Goal: Task Accomplishment & Management: Use online tool/utility

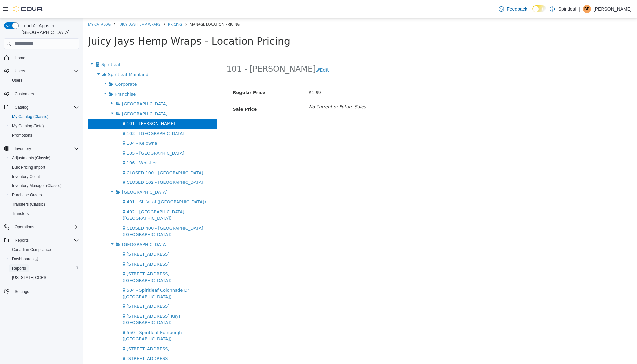
click at [26, 265] on span "Reports" at bounding box center [19, 267] width 14 height 5
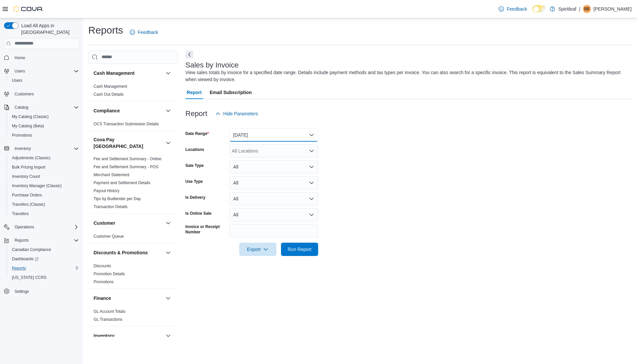
click at [294, 132] on button "Yesterday" at bounding box center [273, 134] width 89 height 13
click at [260, 162] on span "Today" at bounding box center [278, 161] width 76 height 8
click at [293, 248] on span "Run Report" at bounding box center [300, 248] width 24 height 7
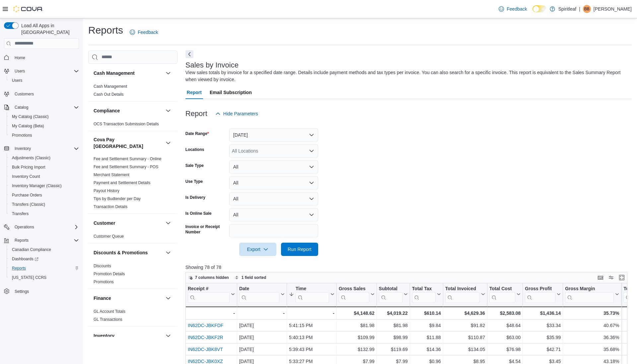
click at [187, 55] on button "Next" at bounding box center [190, 54] width 8 height 8
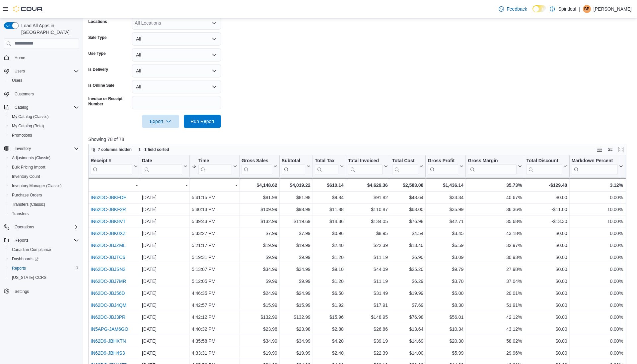
scroll to position [171, 0]
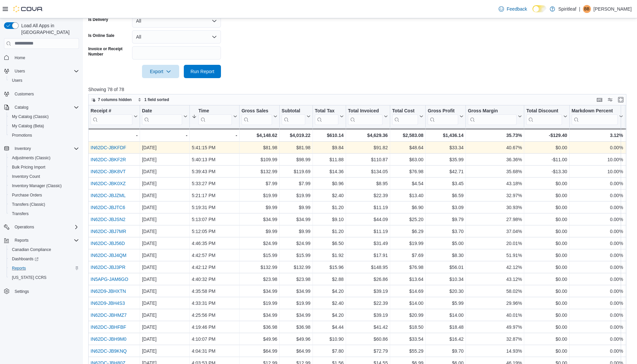
click at [113, 149] on div "IN62DC-JBKFDF" at bounding box center [114, 147] width 47 height 8
click at [112, 150] on div "IN62DC-JBKFDF" at bounding box center [114, 147] width 47 height 8
click at [112, 147] on link "IN62DC-JBKFDF" at bounding box center [109, 147] width 36 height 5
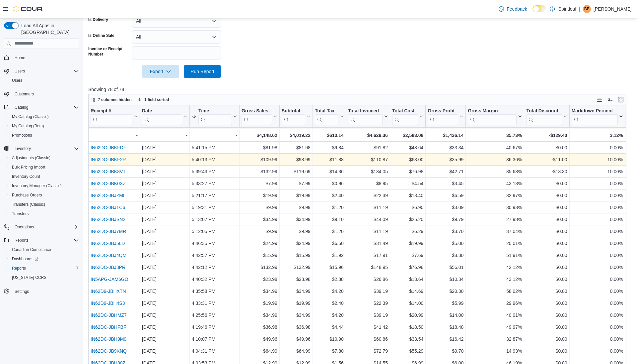
click at [111, 158] on link "IN62DC-JBKF2R" at bounding box center [109, 159] width 36 height 5
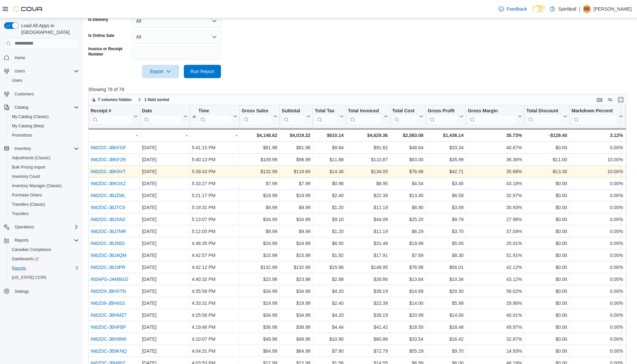
click at [110, 170] on link "IN62DC-JBK8VT" at bounding box center [108, 171] width 35 height 5
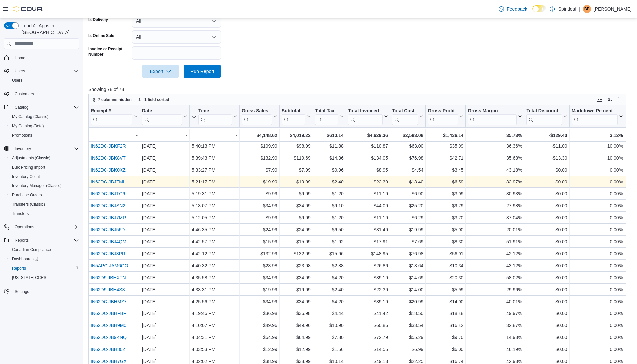
scroll to position [17, 0]
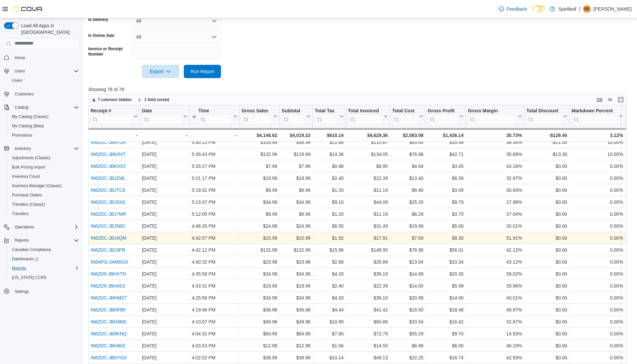
click at [97, 237] on link "IN62DC-JBJ4QM" at bounding box center [109, 237] width 36 height 5
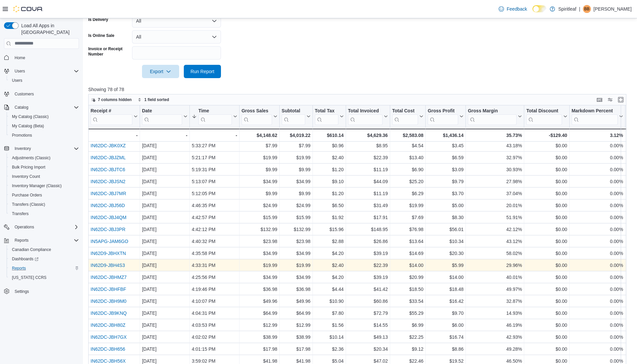
scroll to position [35, 0]
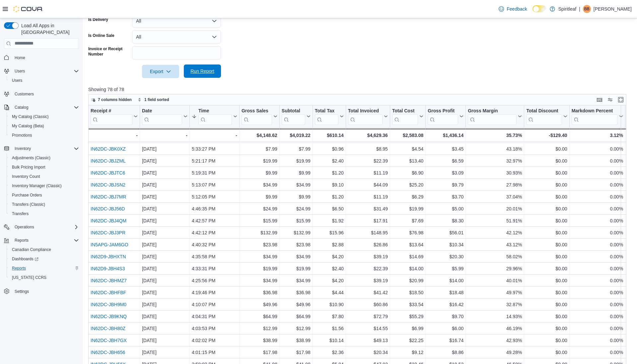
click at [205, 76] on span "Run Report" at bounding box center [202, 70] width 29 height 13
click at [200, 71] on span "Run Report" at bounding box center [203, 71] width 24 height 7
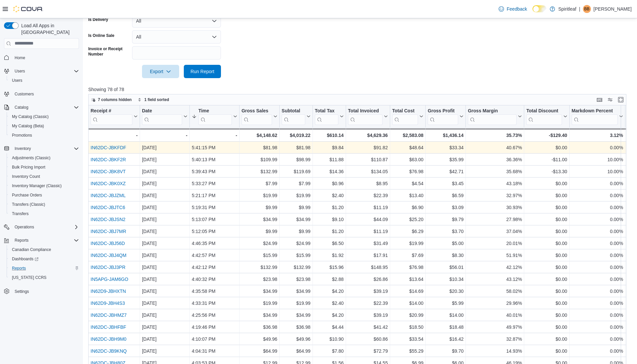
click at [117, 146] on link "IN62DC-JBKFDF" at bounding box center [109, 147] width 36 height 5
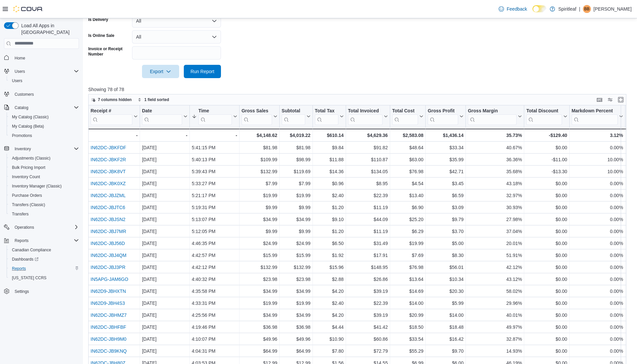
scroll to position [0, 0]
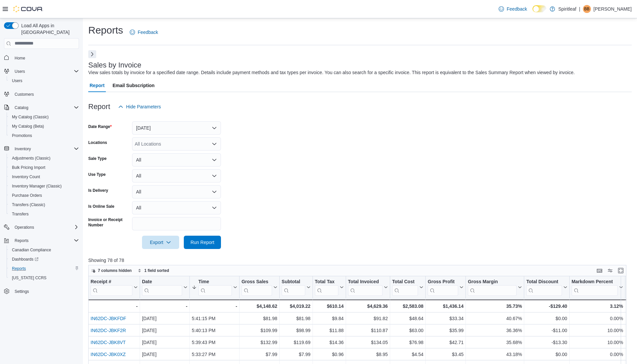
click at [93, 55] on button "Next" at bounding box center [92, 54] width 8 height 8
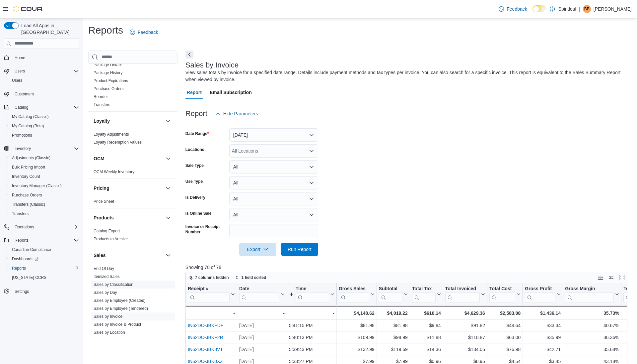
scroll to position [265, 0]
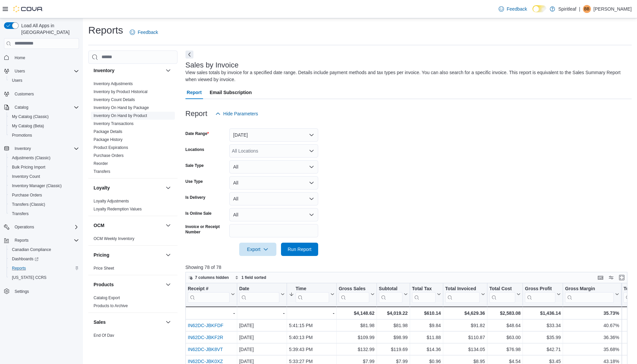
click at [132, 113] on link "Inventory On Hand by Product" at bounding box center [120, 115] width 53 height 5
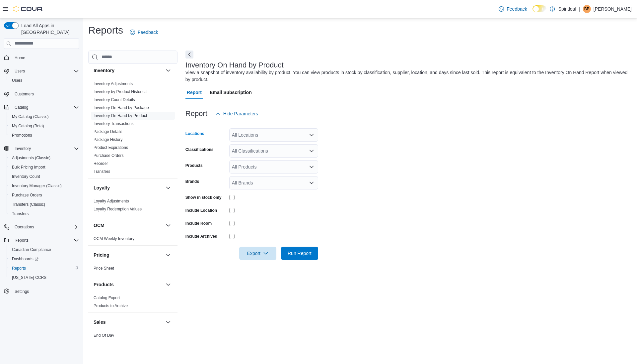
click at [275, 131] on div "All Locations" at bounding box center [273, 134] width 89 height 13
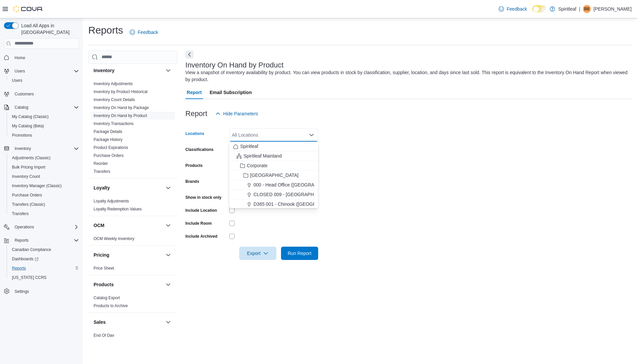
click at [339, 108] on div "Report Hide Parameters" at bounding box center [409, 113] width 447 height 13
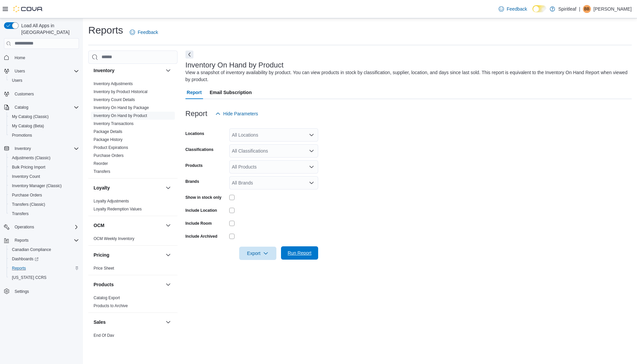
click at [297, 257] on span "Run Report" at bounding box center [299, 252] width 29 height 13
click at [189, 49] on div "Reports Feedback Cash Management Cash Management Cash Out Details Compliance OC…" at bounding box center [360, 302] width 544 height 556
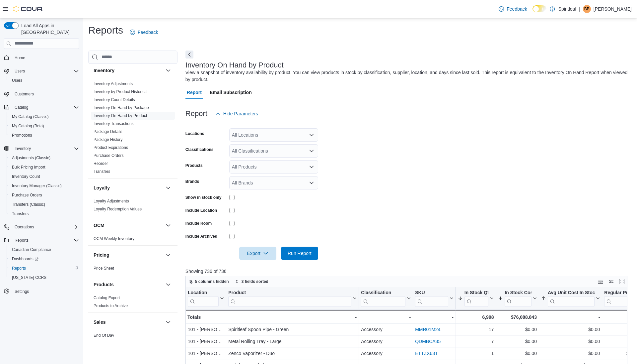
scroll to position [13, 0]
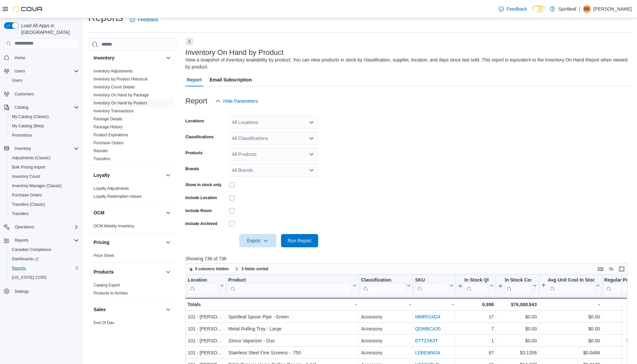
click at [189, 41] on button "Next" at bounding box center [190, 42] width 8 height 8
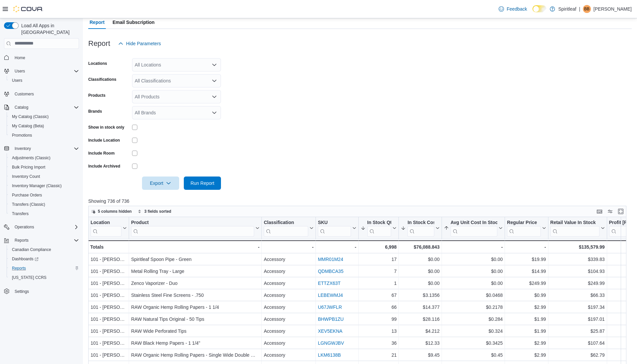
scroll to position [100, 0]
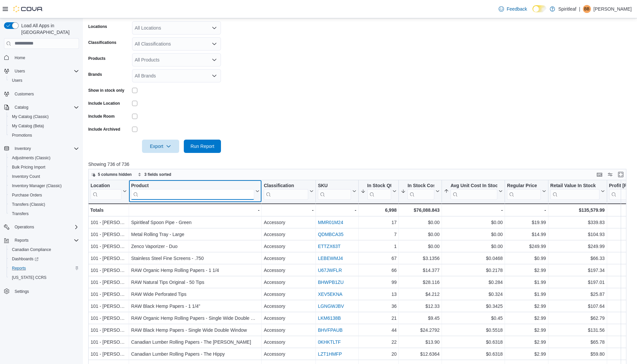
click at [239, 191] on input "search" at bounding box center [192, 194] width 123 height 11
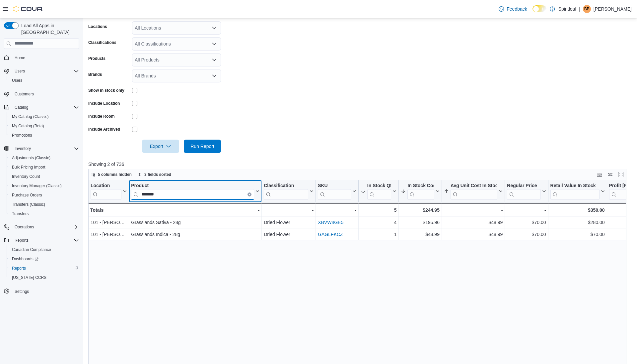
type input "*******"
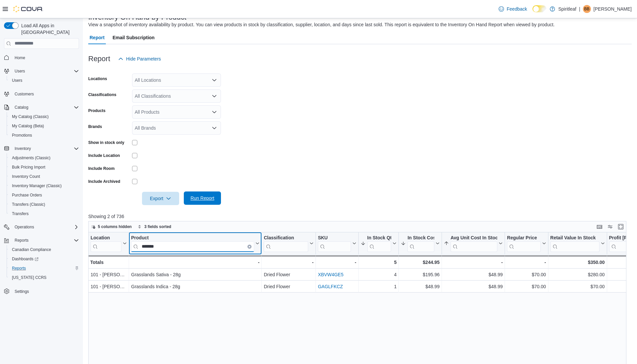
scroll to position [0, 0]
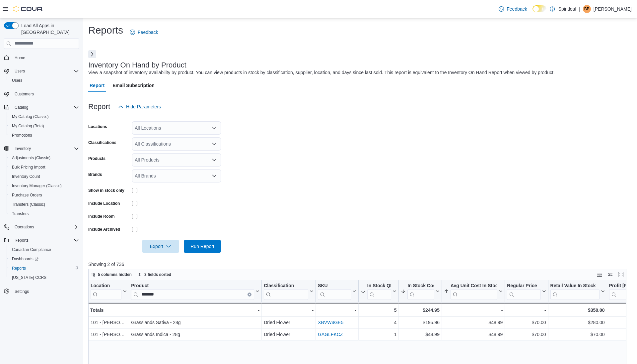
click at [91, 53] on button "Next" at bounding box center [92, 54] width 8 height 8
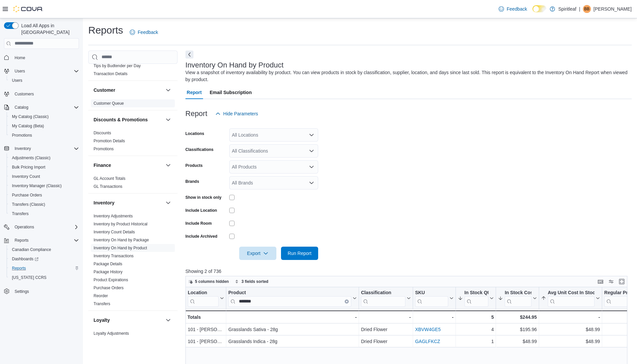
scroll to position [411, 0]
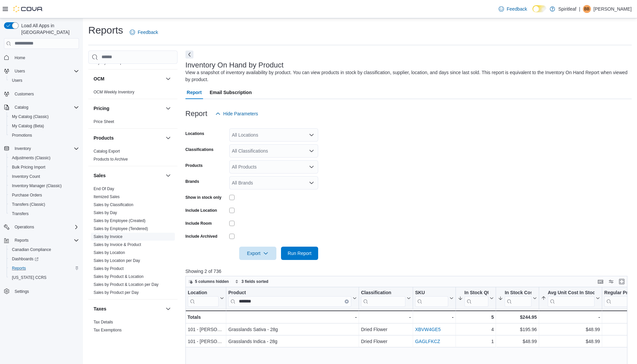
click at [113, 234] on link "Sales by Invoice" at bounding box center [108, 236] width 29 height 5
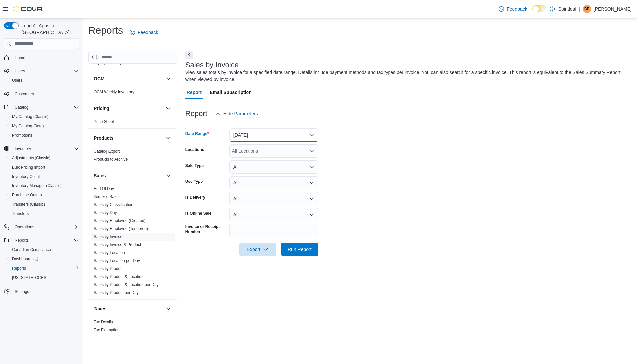
click at [275, 135] on button "Yesterday" at bounding box center [273, 134] width 89 height 13
click at [255, 160] on span "Today" at bounding box center [278, 161] width 76 height 8
click at [314, 251] on span "Run Report" at bounding box center [299, 248] width 29 height 13
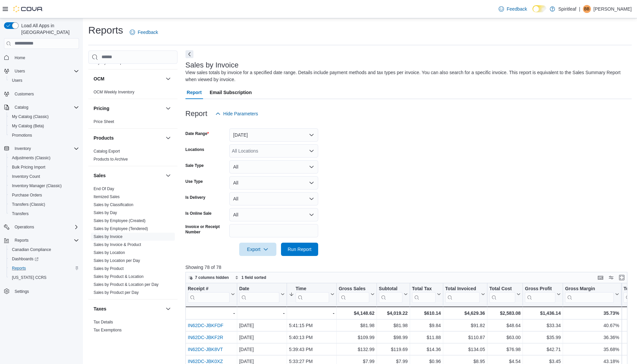
click at [191, 56] on button "Next" at bounding box center [190, 54] width 8 height 8
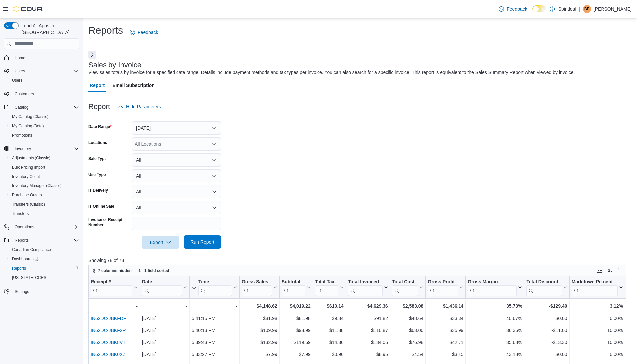
click at [200, 238] on span "Run Report" at bounding box center [202, 241] width 29 height 13
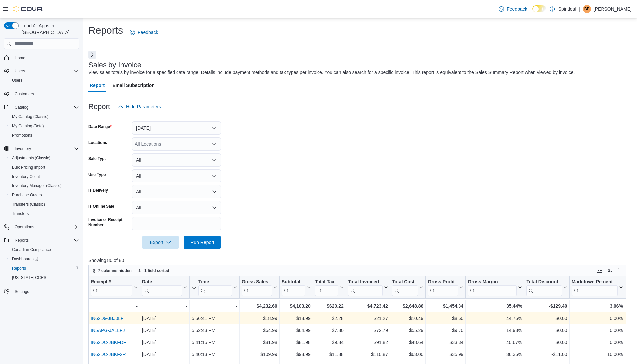
click at [113, 315] on link "IN62D9-JBJ0LF" at bounding box center [107, 317] width 33 height 5
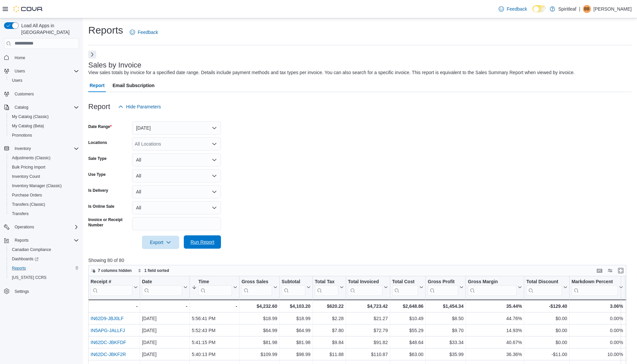
click at [201, 242] on span "Run Report" at bounding box center [203, 241] width 24 height 7
click at [201, 238] on span "Run Report" at bounding box center [202, 241] width 29 height 13
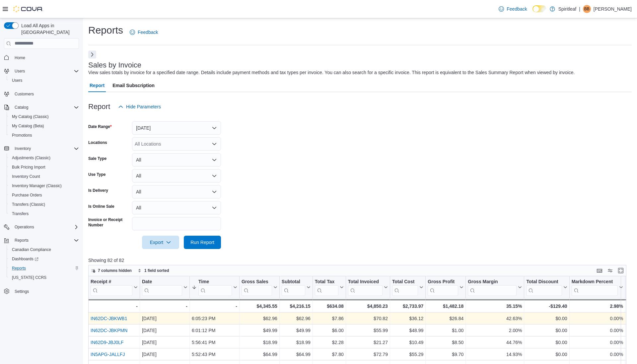
click at [108, 316] on link "IN62DC-JBKWB1" at bounding box center [109, 317] width 37 height 5
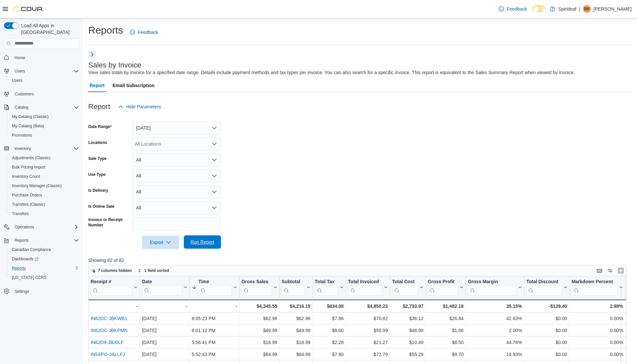
click at [199, 243] on span "Run Report" at bounding box center [203, 241] width 24 height 7
click at [206, 240] on span "Run Report" at bounding box center [203, 241] width 24 height 7
click at [210, 242] on span "Run Report" at bounding box center [203, 241] width 24 height 7
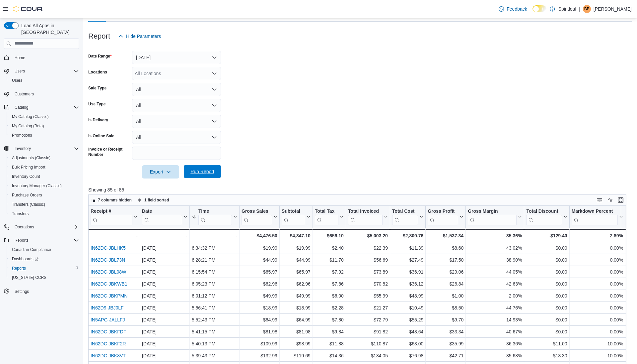
scroll to position [112, 0]
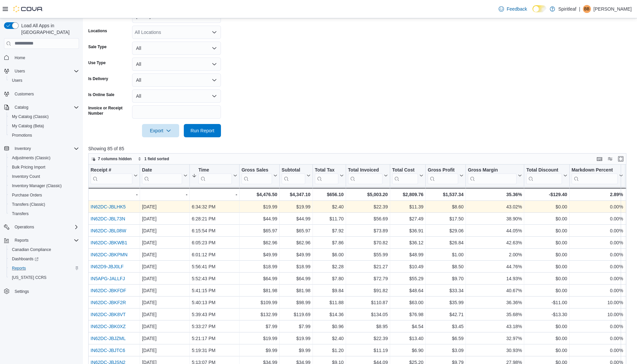
click at [103, 208] on link "IN62DC-JBLHK5" at bounding box center [108, 206] width 35 height 5
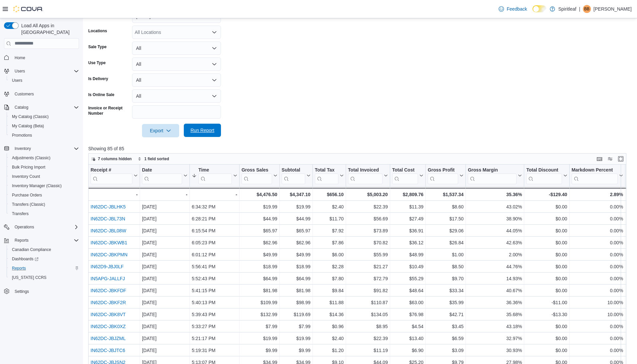
click at [200, 128] on span "Run Report" at bounding box center [203, 130] width 24 height 7
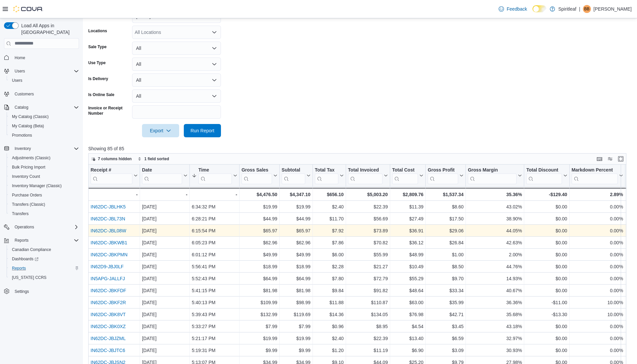
click at [118, 228] on link "IN62DC-JBL08W" at bounding box center [109, 230] width 36 height 5
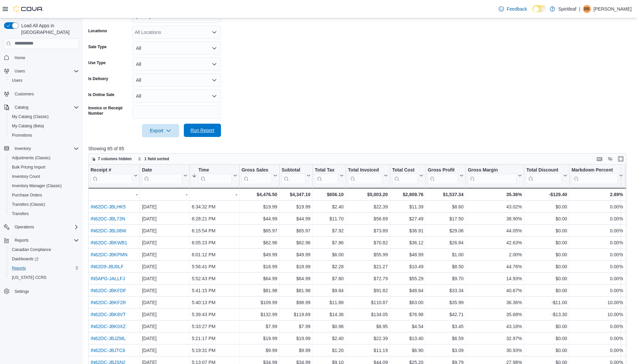
click at [204, 125] on span "Run Report" at bounding box center [202, 130] width 29 height 13
click at [204, 133] on span "Run Report" at bounding box center [202, 130] width 29 height 13
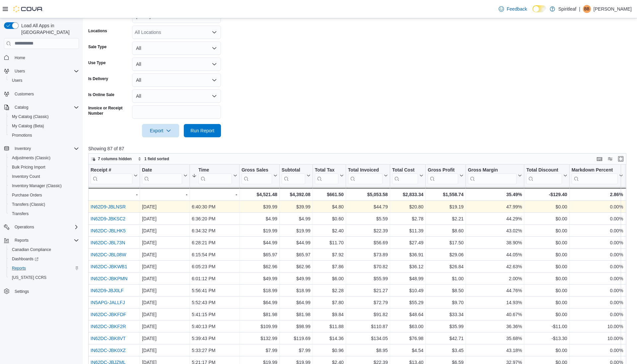
click at [118, 204] on link "IN62D9-JBLNSR" at bounding box center [108, 206] width 35 height 5
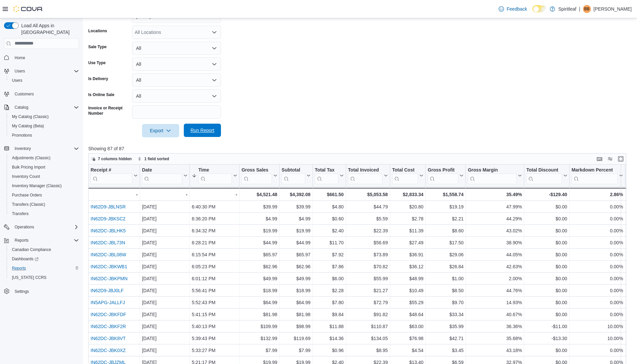
click at [200, 132] on span "Run Report" at bounding box center [203, 130] width 24 height 7
click at [201, 131] on span "Run Report" at bounding box center [203, 130] width 24 height 7
click at [199, 133] on span "Run Report" at bounding box center [202, 130] width 29 height 13
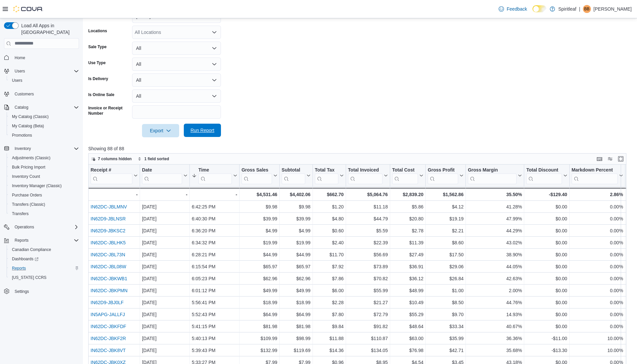
click at [199, 133] on span "Run Report" at bounding box center [202, 130] width 29 height 13
click at [215, 129] on span "Run Report" at bounding box center [202, 130] width 29 height 13
click at [210, 129] on span "Run Report" at bounding box center [203, 130] width 24 height 7
click at [201, 133] on span "Run Report" at bounding box center [202, 130] width 29 height 13
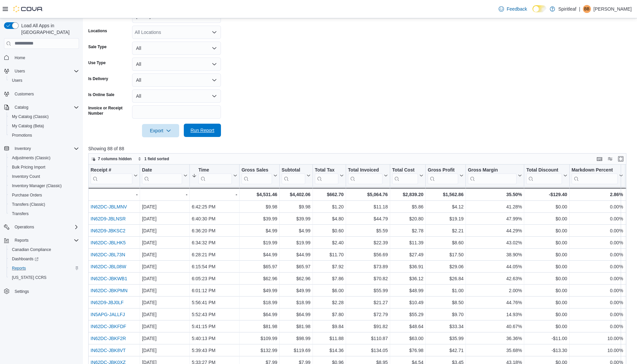
click at [199, 130] on span "Run Report" at bounding box center [203, 130] width 24 height 7
click at [207, 127] on span "Run Report" at bounding box center [202, 130] width 29 height 13
click at [204, 128] on span "Run Report" at bounding box center [203, 130] width 24 height 7
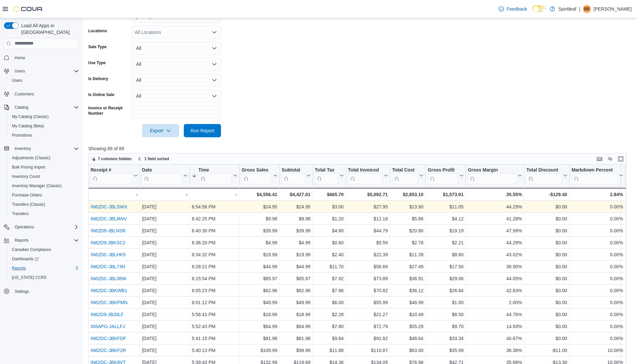
click at [105, 205] on link "IN62DC-JBLSWX" at bounding box center [109, 206] width 37 height 5
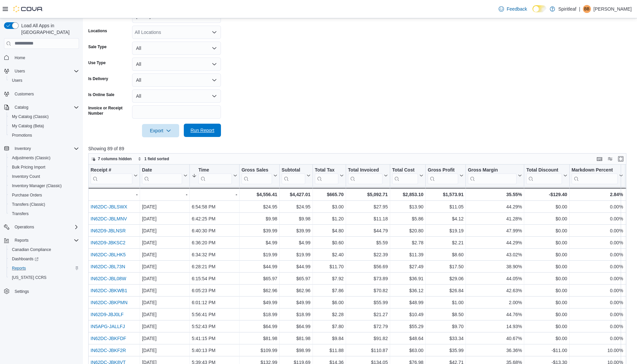
click at [201, 126] on span "Run Report" at bounding box center [202, 130] width 29 height 13
click at [202, 129] on span "Run Report" at bounding box center [203, 130] width 24 height 7
click at [208, 131] on span "Run Report" at bounding box center [203, 130] width 24 height 7
click at [205, 128] on span "Run Report" at bounding box center [203, 130] width 24 height 7
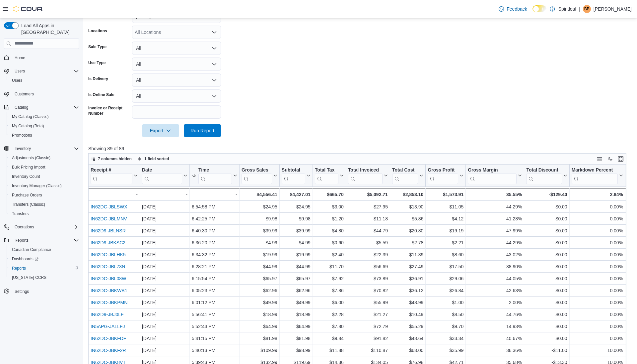
click at [207, 141] on div at bounding box center [360, 141] width 544 height 8
click at [207, 132] on span "Run Report" at bounding box center [203, 130] width 24 height 7
click at [207, 131] on span "Run Report" at bounding box center [203, 130] width 24 height 7
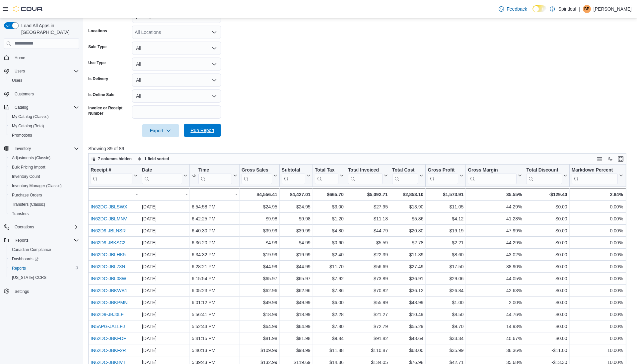
click at [203, 129] on span "Run Report" at bounding box center [203, 130] width 24 height 7
click at [208, 129] on span "Run Report" at bounding box center [203, 130] width 24 height 7
click at [206, 128] on span "Run Report" at bounding box center [203, 130] width 24 height 7
click at [202, 132] on span "Run Report" at bounding box center [203, 130] width 24 height 7
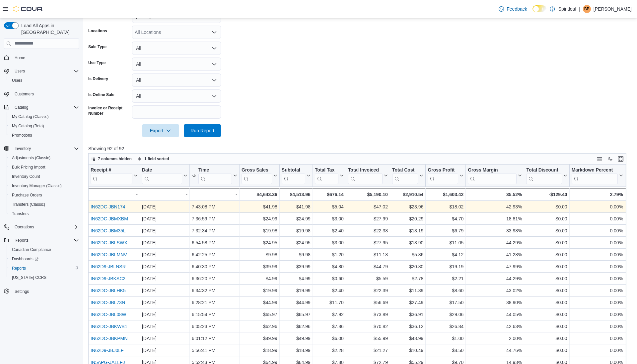
click at [119, 204] on link "IN62DC-JBN174" at bounding box center [108, 206] width 35 height 5
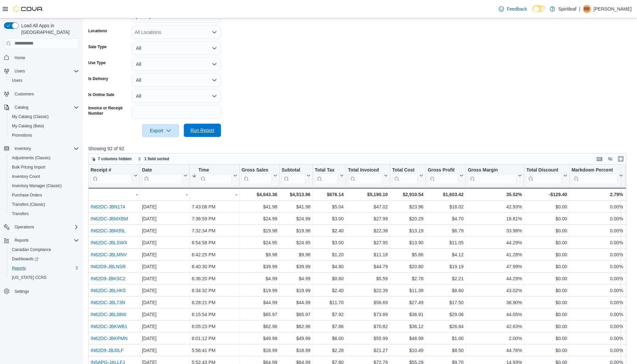
click at [197, 129] on span "Run Report" at bounding box center [203, 130] width 24 height 7
